Goal: Task Accomplishment & Management: Manage account settings

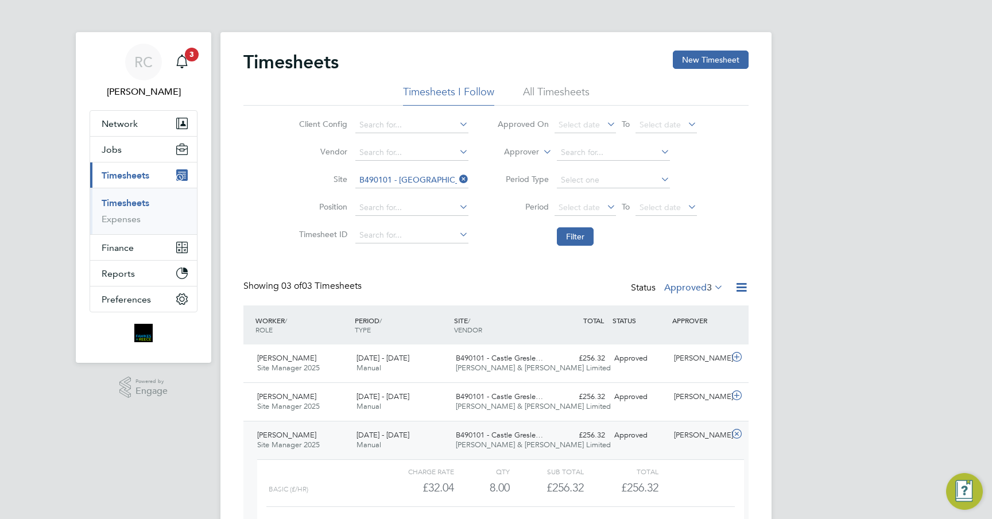
click at [472, 438] on span "B490101 - Castle Gresle…" at bounding box center [499, 435] width 87 height 10
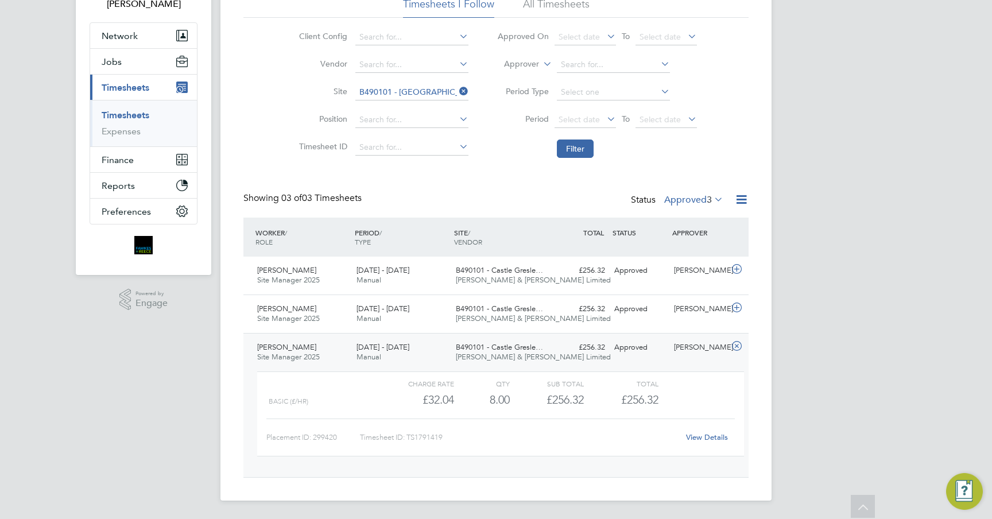
click at [447, 351] on div "[DATE] - [DATE] Manual" at bounding box center [401, 352] width 99 height 29
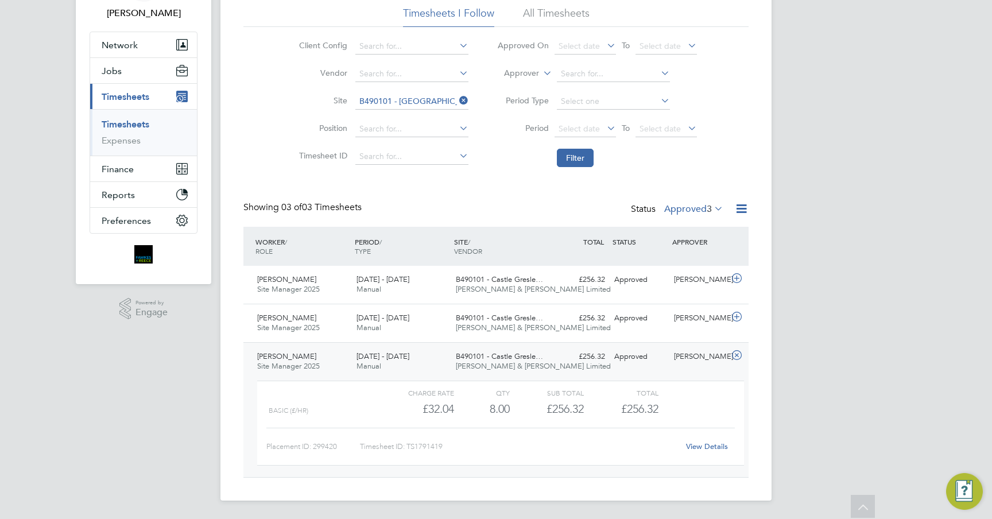
scroll to position [34, 0]
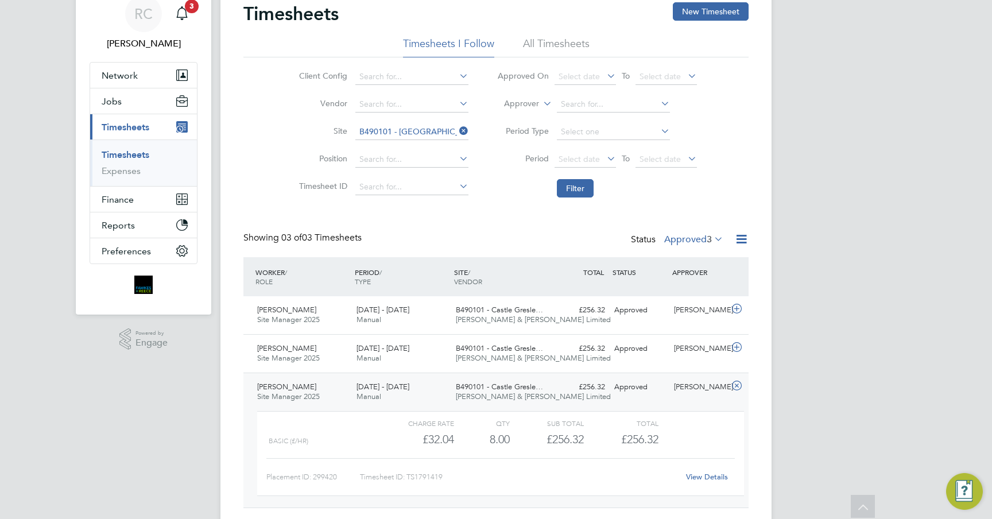
click at [447, 351] on div "WORKER / ROLE WORKER / PERIOD PERIOD / TYPE SITE / VENDOR TOTAL TOTAL / STATUS …" at bounding box center [495, 382] width 505 height 250
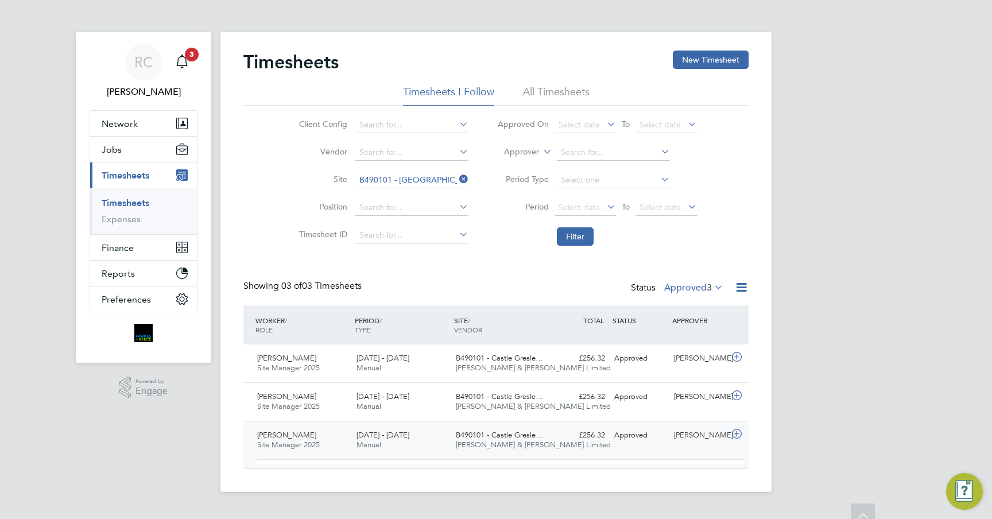
scroll to position [0, 0]
click at [491, 437] on span "B490101 - Castle Gresle…" at bounding box center [499, 435] width 87 height 10
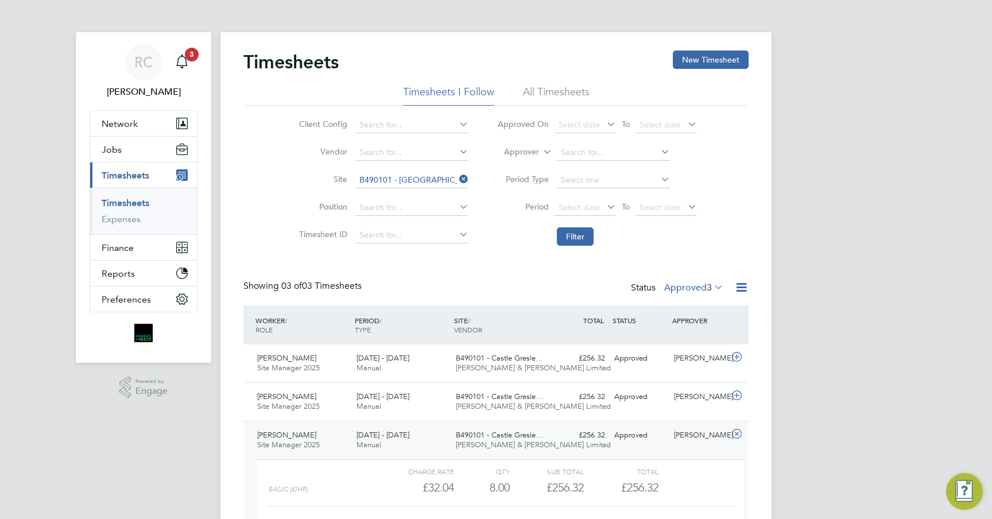
click at [491, 437] on span "B490101 - Castle Gresle…" at bounding box center [499, 435] width 87 height 10
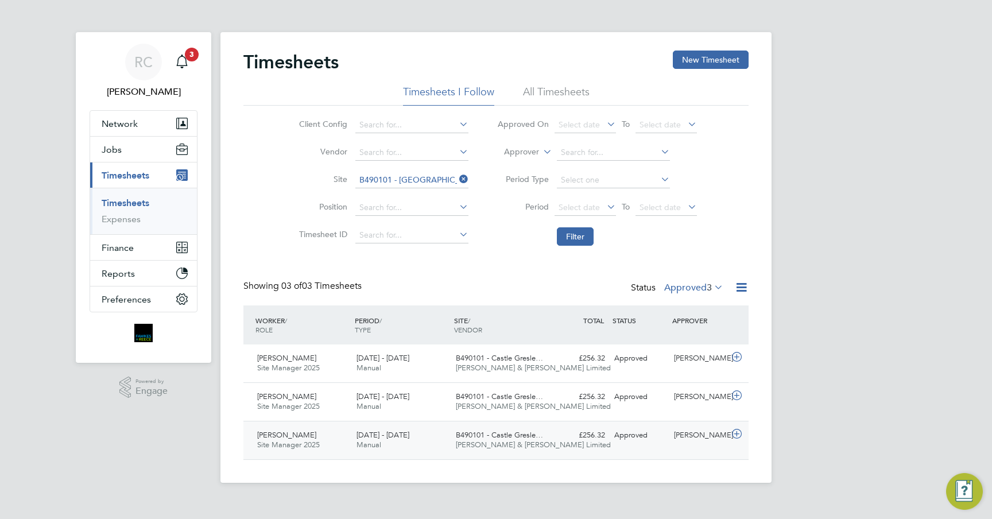
click at [414, 429] on div "[DATE] - [DATE] Manual" at bounding box center [401, 440] width 99 height 29
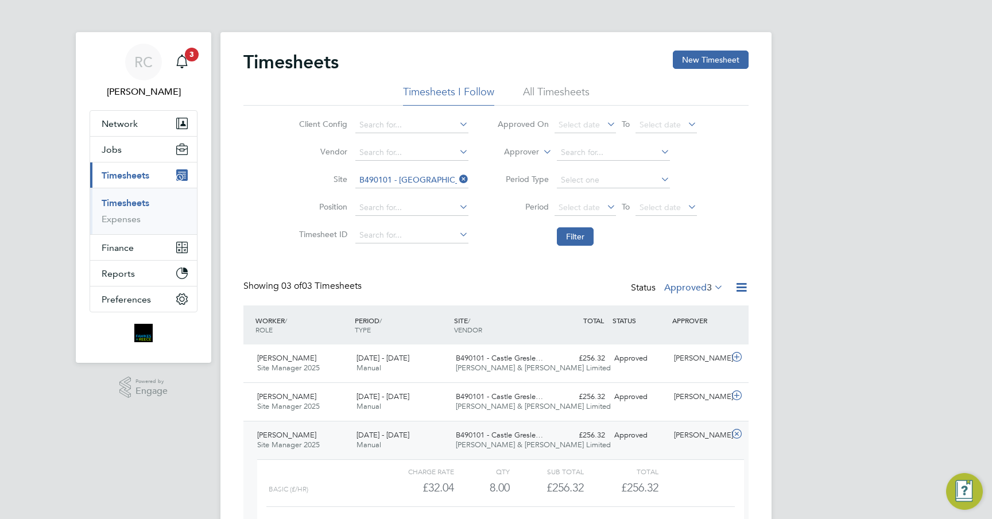
scroll to position [88, 0]
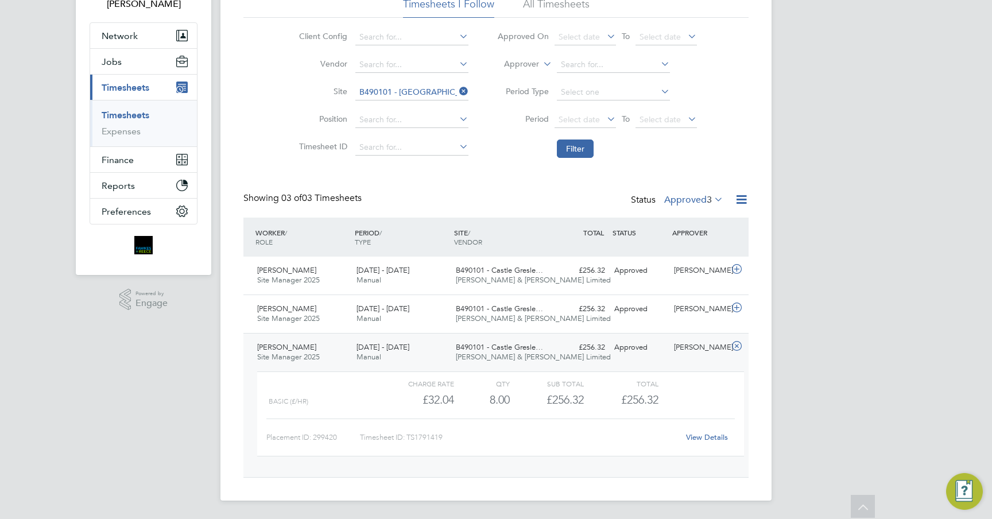
click at [695, 437] on link "View Details" at bounding box center [707, 437] width 42 height 10
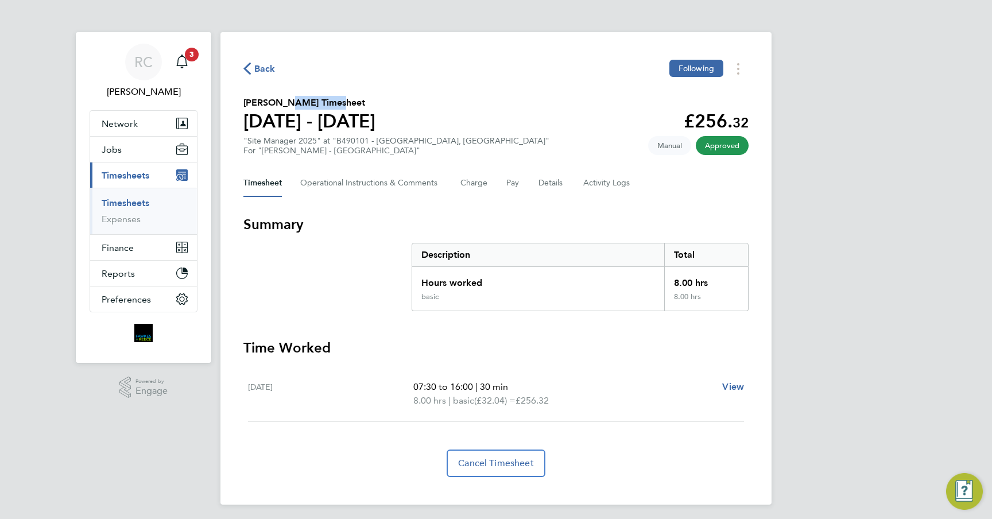
drag, startPoint x: 331, startPoint y: 102, endPoint x: 283, endPoint y: 103, distance: 47.7
click at [283, 103] on h2 "Adewale Oluwatosin's Timesheet" at bounding box center [309, 103] width 132 height 14
copy h2 "Oluwatosin"
